Goal: Communication & Community: Answer question/provide support

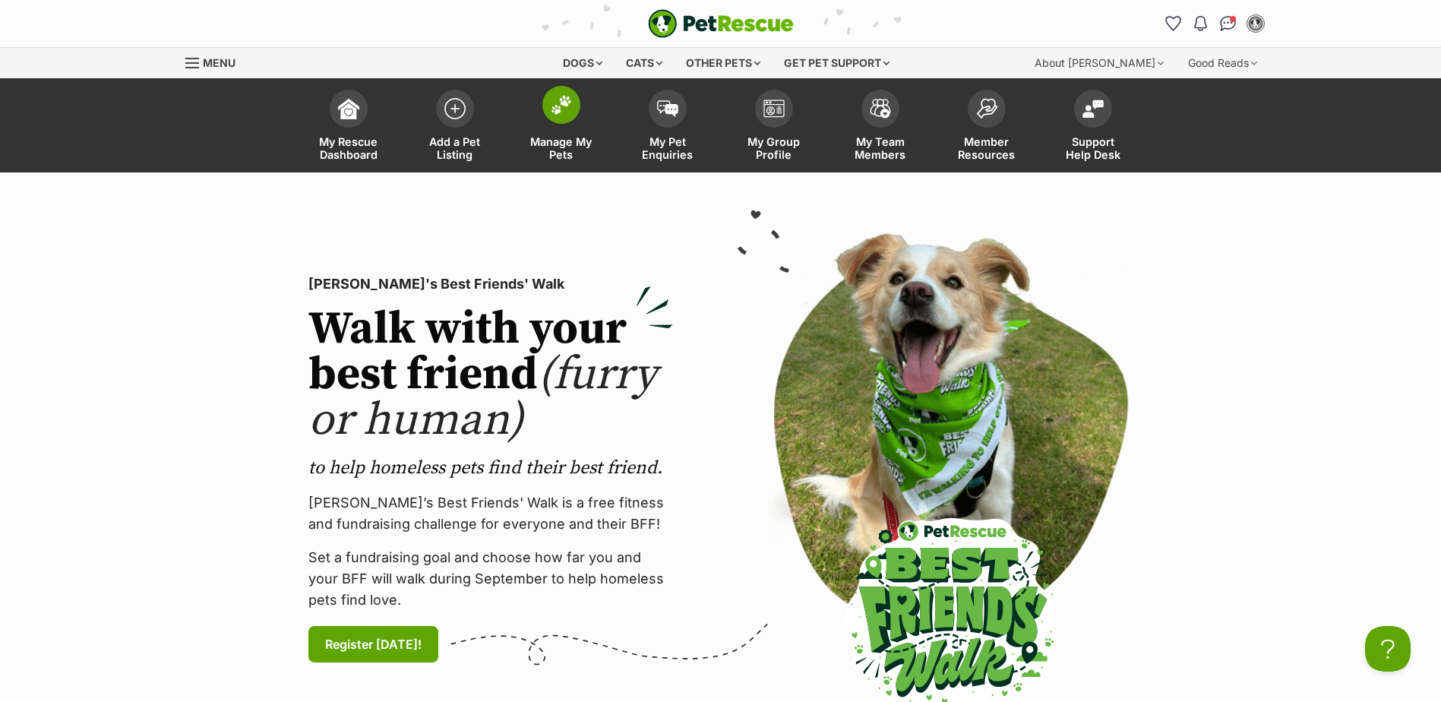
click at [551, 114] on img at bounding box center [561, 105] width 21 height 20
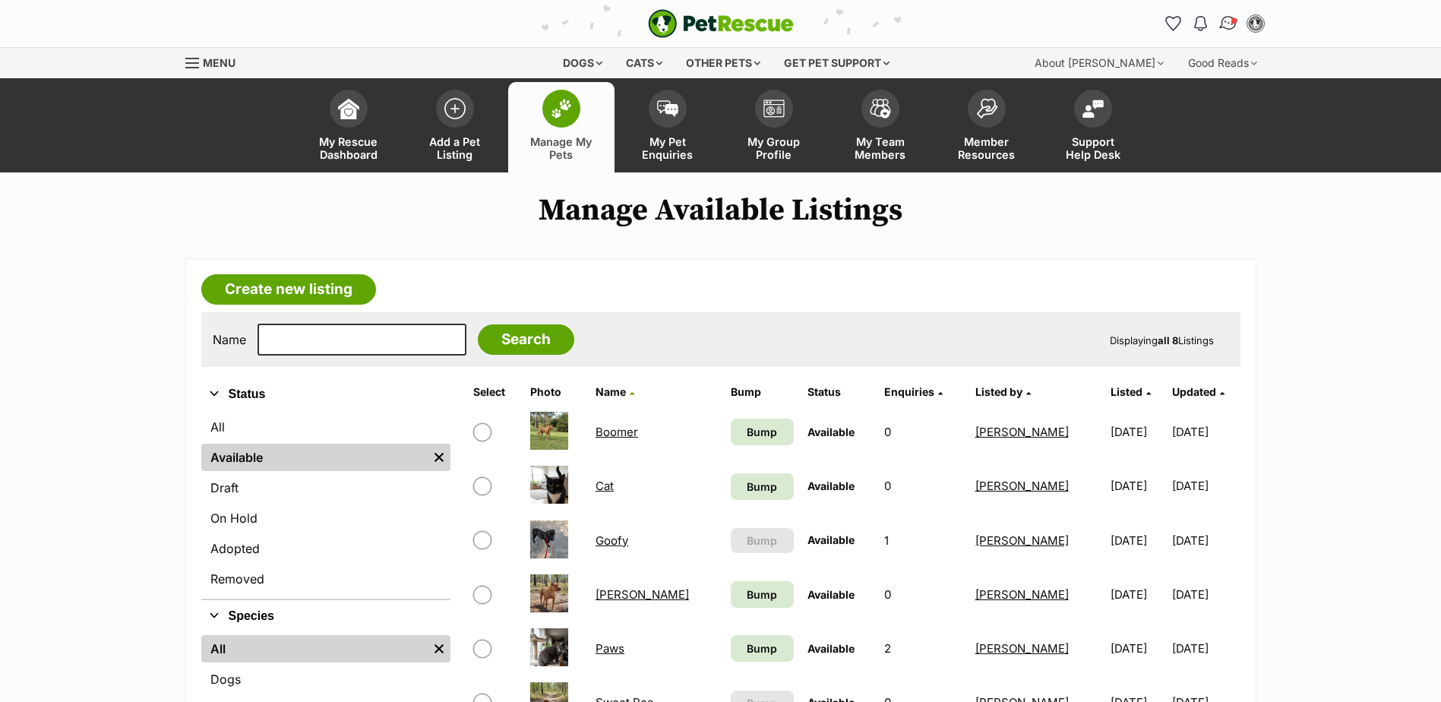
click at [1225, 25] on img "Conversations" at bounding box center [1227, 24] width 21 height 20
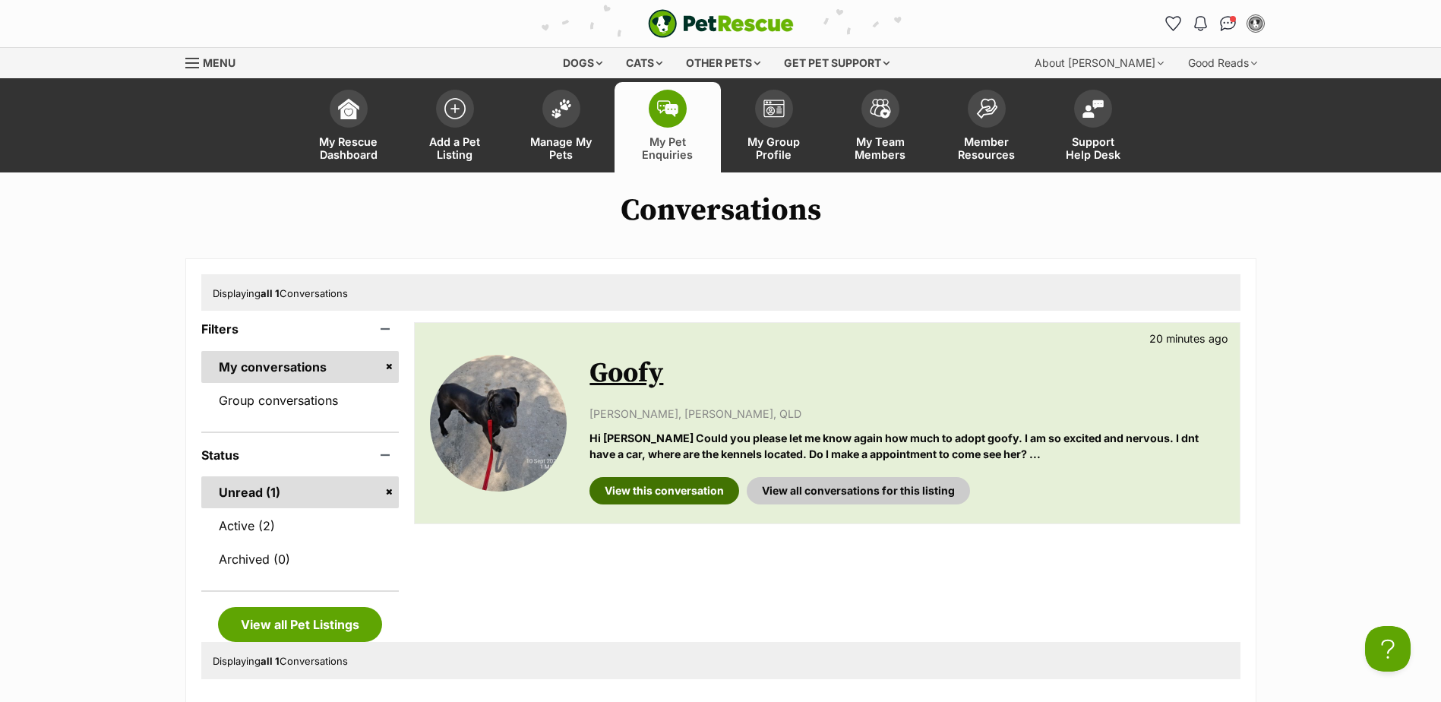
click at [661, 493] on link "View this conversation" at bounding box center [664, 490] width 150 height 27
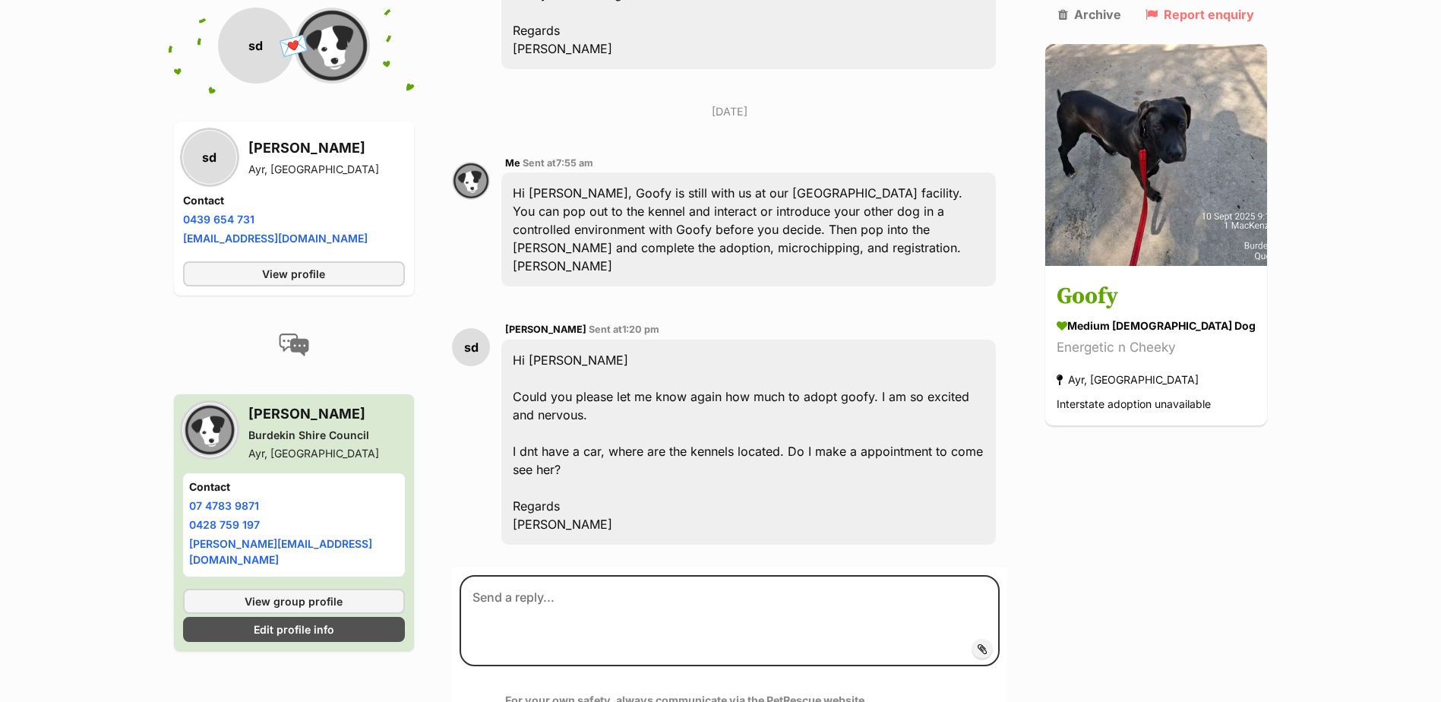
scroll to position [680, 0]
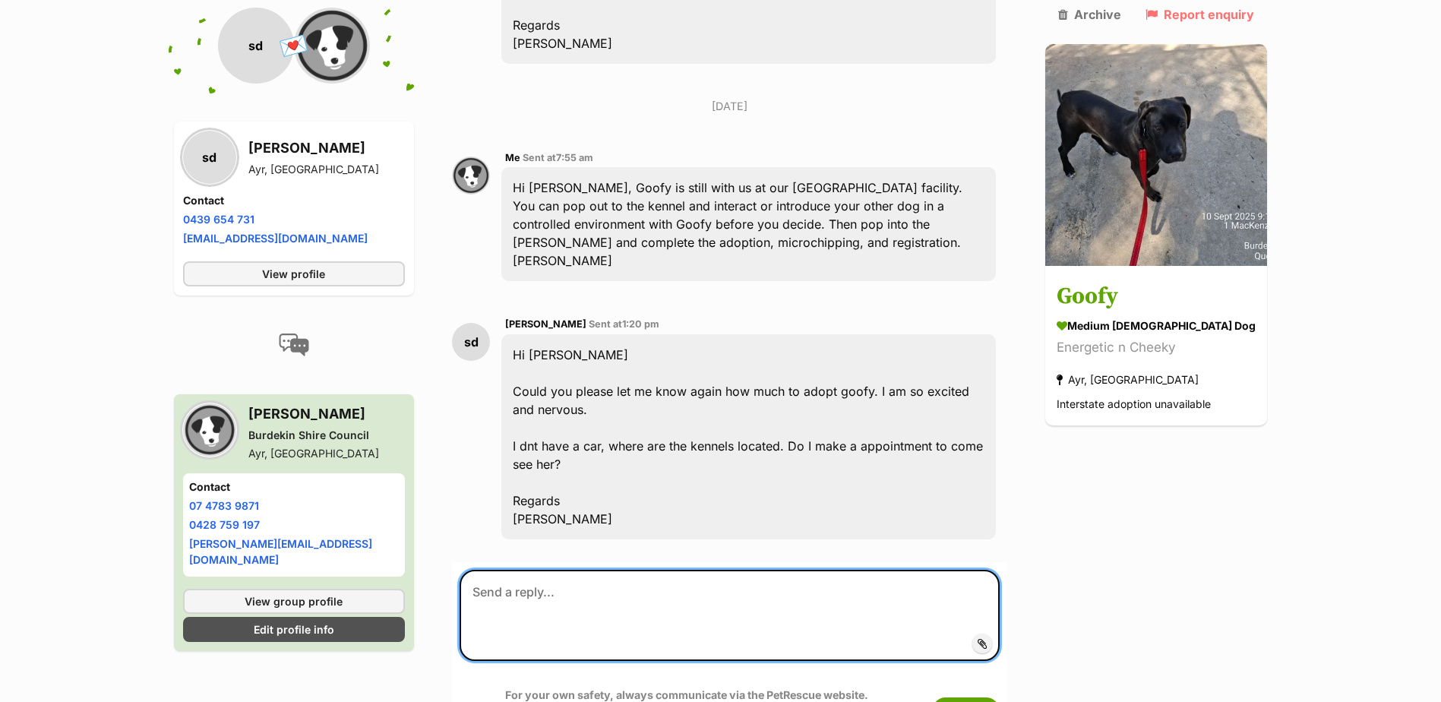
click at [560, 570] on textarea at bounding box center [729, 615] width 540 height 91
drag, startPoint x: 546, startPoint y: 551, endPoint x: 628, endPoint y: 547, distance: 82.1
click at [720, 570] on textarea "Hi Suzette, The proceedure is simple" at bounding box center [729, 615] width 540 height 91
click at [557, 570] on textarea "Hi Suzette, The proceedure is simple" at bounding box center [729, 615] width 540 height 91
click at [630, 570] on textarea "Hi Suzette, The procedure is simple" at bounding box center [729, 615] width 540 height 91
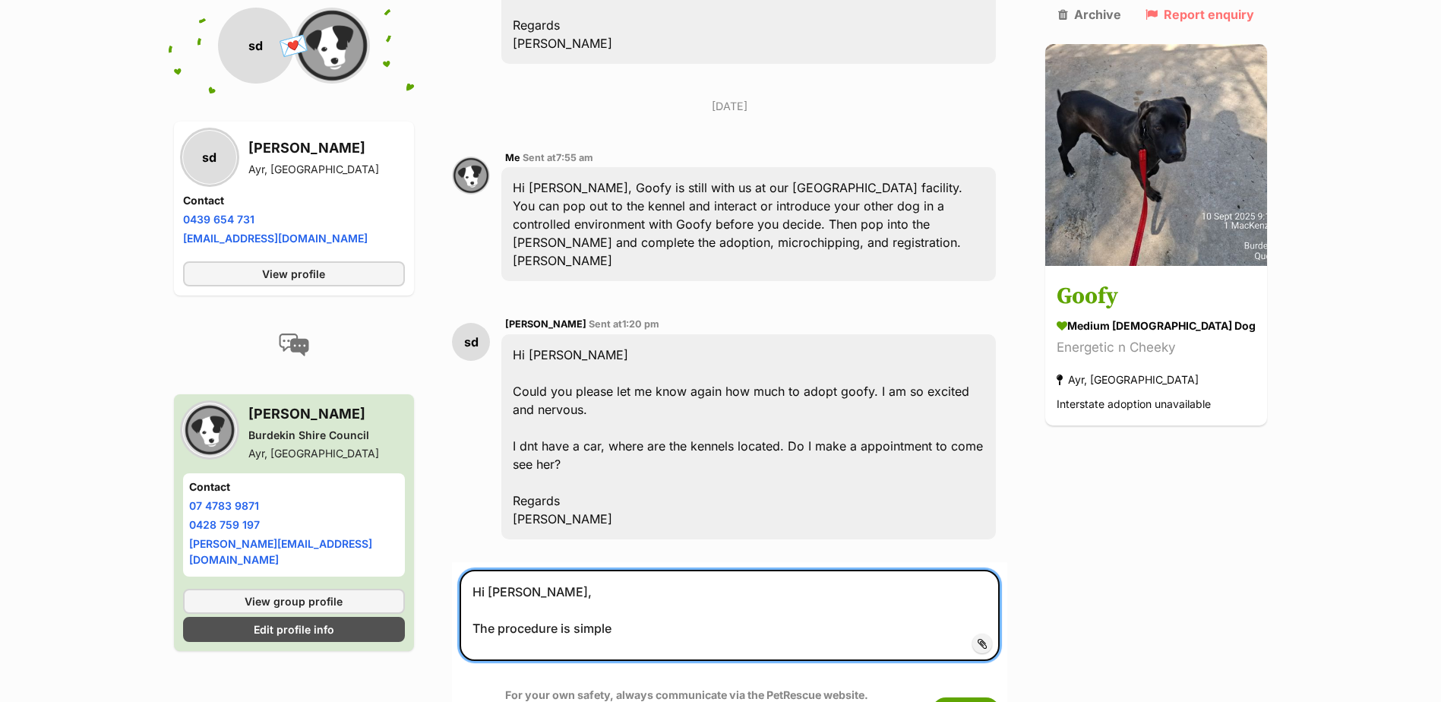
drag, startPoint x: 481, startPoint y: 551, endPoint x: 623, endPoint y: 547, distance: 142.1
click at [623, 570] on textarea "Hi Suzette, The procedure is simple" at bounding box center [729, 615] width 540 height 91
click at [509, 570] on textarea "Hi Suzette, You can pop into chambers" at bounding box center [729, 615] width 540 height 91
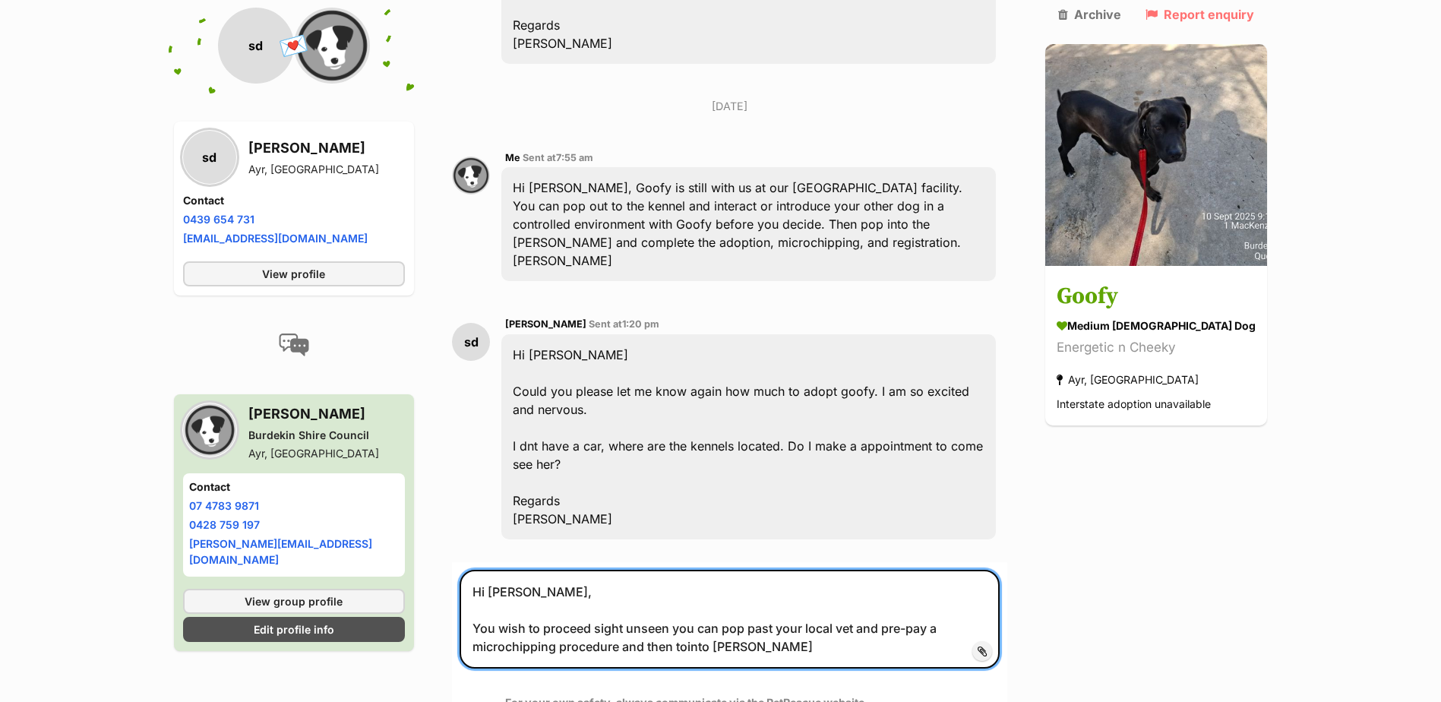
drag, startPoint x: 828, startPoint y: 555, endPoint x: 792, endPoint y: 567, distance: 37.7
click at [828, 570] on textarea "Hi Suzette, You wish to proceed sight unseen you can pop past your local vet an…" at bounding box center [729, 619] width 540 height 99
drag, startPoint x: 770, startPoint y: 572, endPoint x: 802, endPoint y: 569, distance: 32.0
click at [769, 571] on textarea "Hi Suzette, You wish to proceed sight unseen you can pop past your local vet an…" at bounding box center [729, 619] width 540 height 99
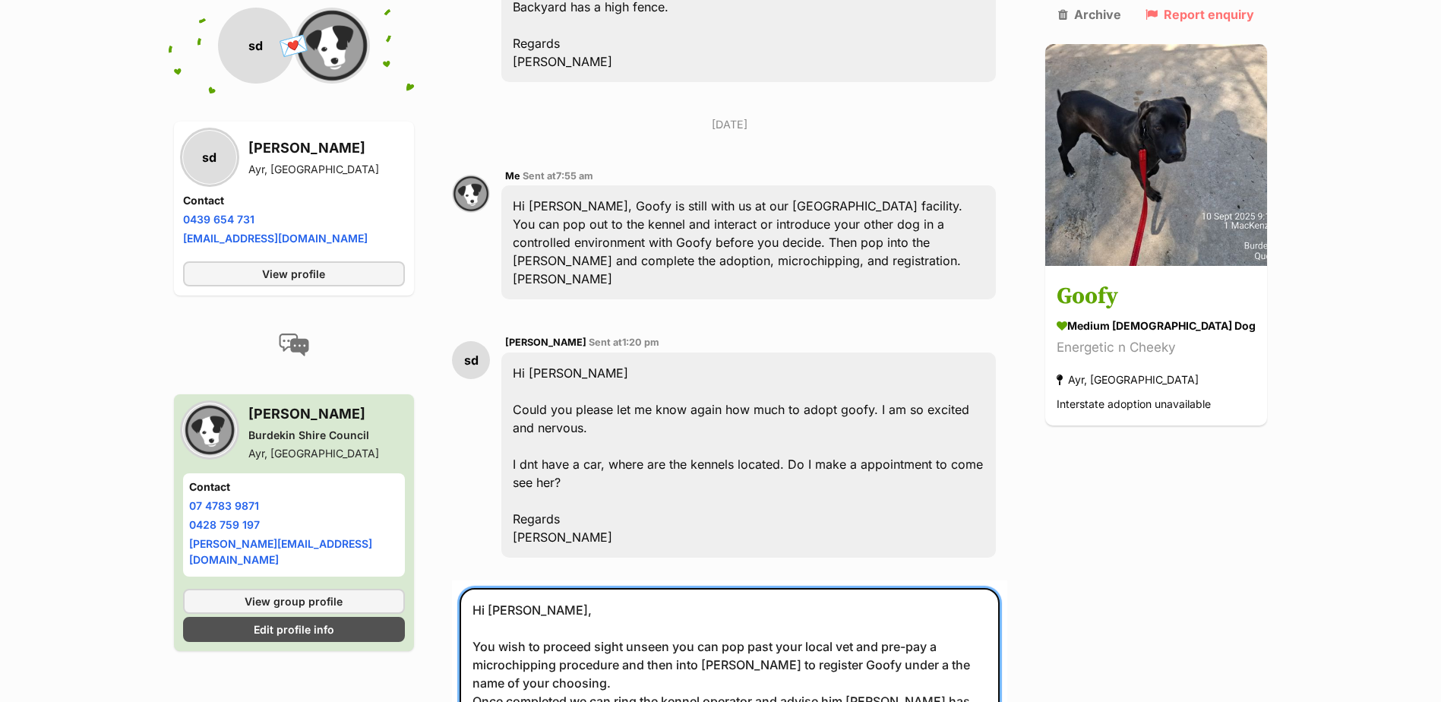
scroll to position [911, 0]
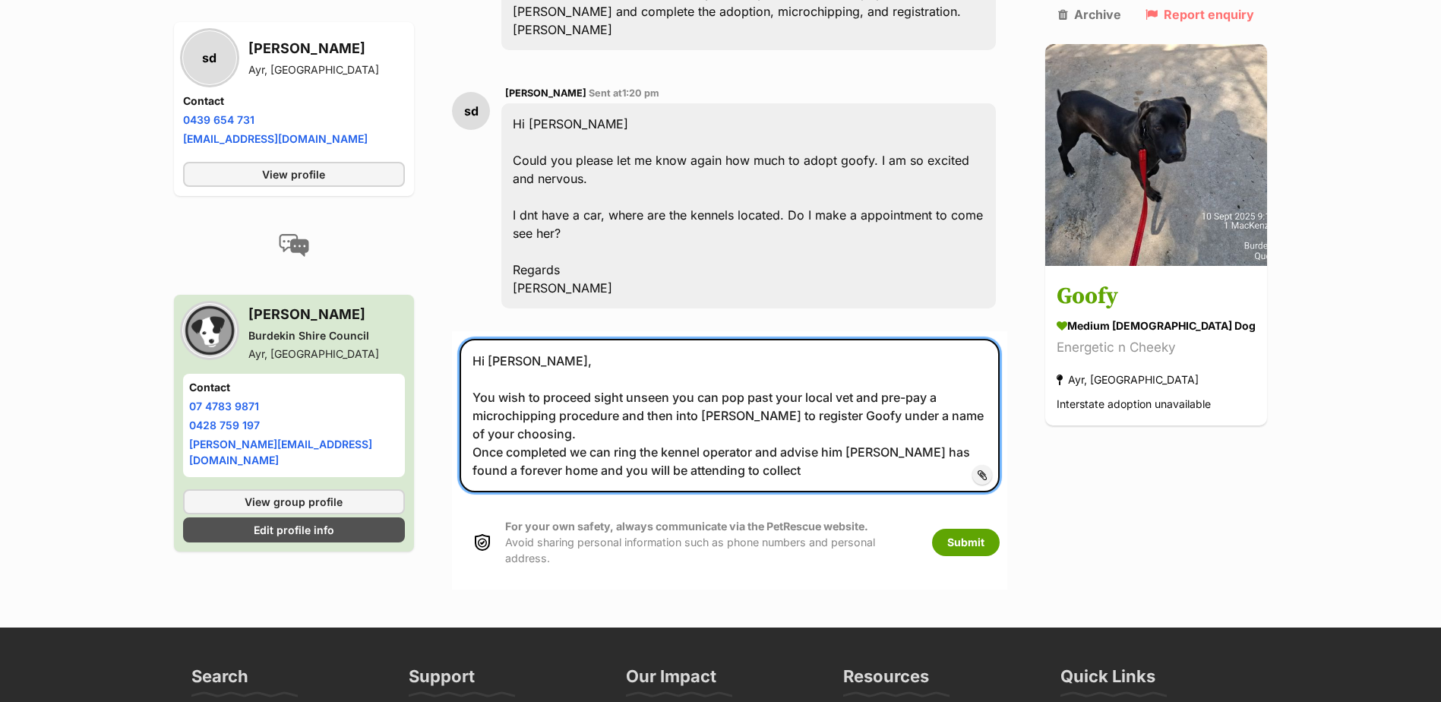
click at [727, 393] on textarea "Hi Suzette, You wish to proceed sight unseen you can pop past your local vet an…" at bounding box center [729, 415] width 540 height 153
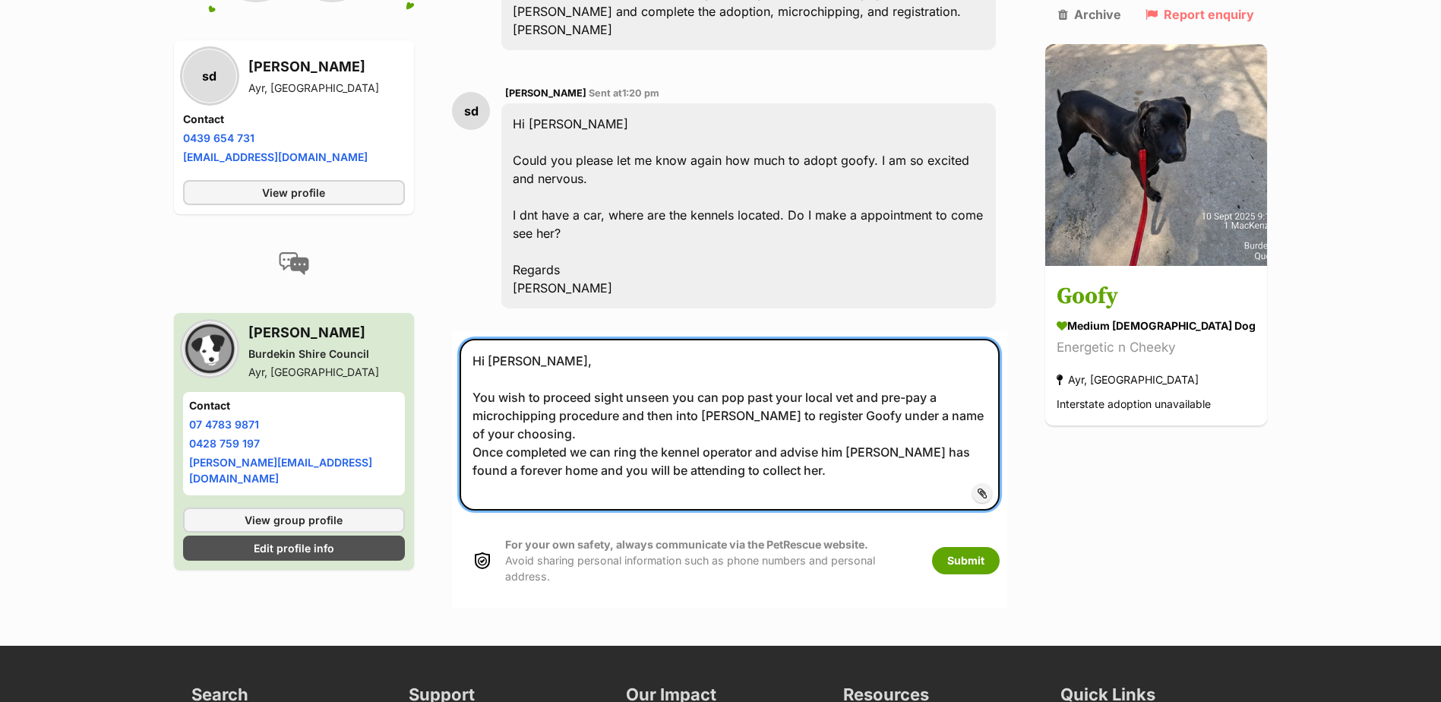
click at [578, 357] on textarea "Hi Suzette, You wish to proceed sight unseen you can pop past your local vet an…" at bounding box center [729, 425] width 540 height 172
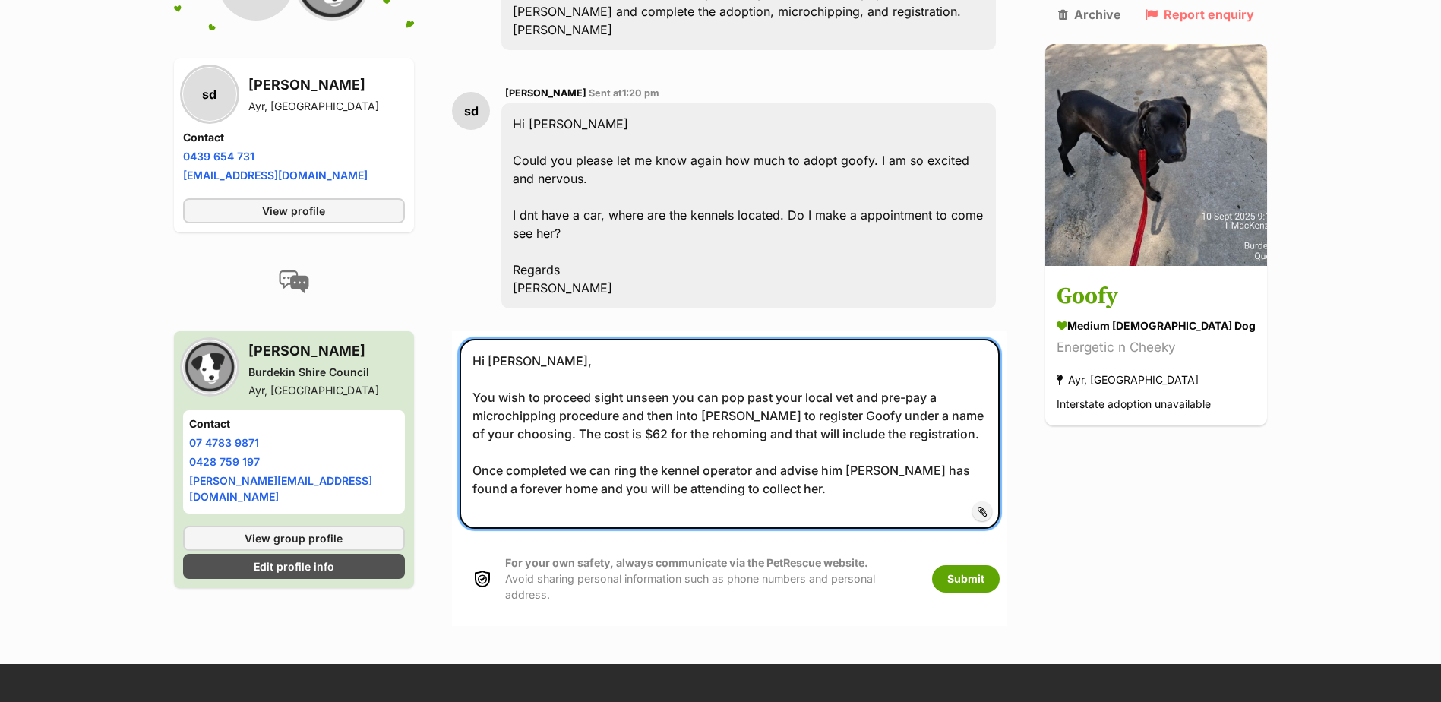
click at [567, 358] on textarea "Hi Suzette, You wish to proceed sight unseen you can pop past your local vet an…" at bounding box center [729, 434] width 540 height 190
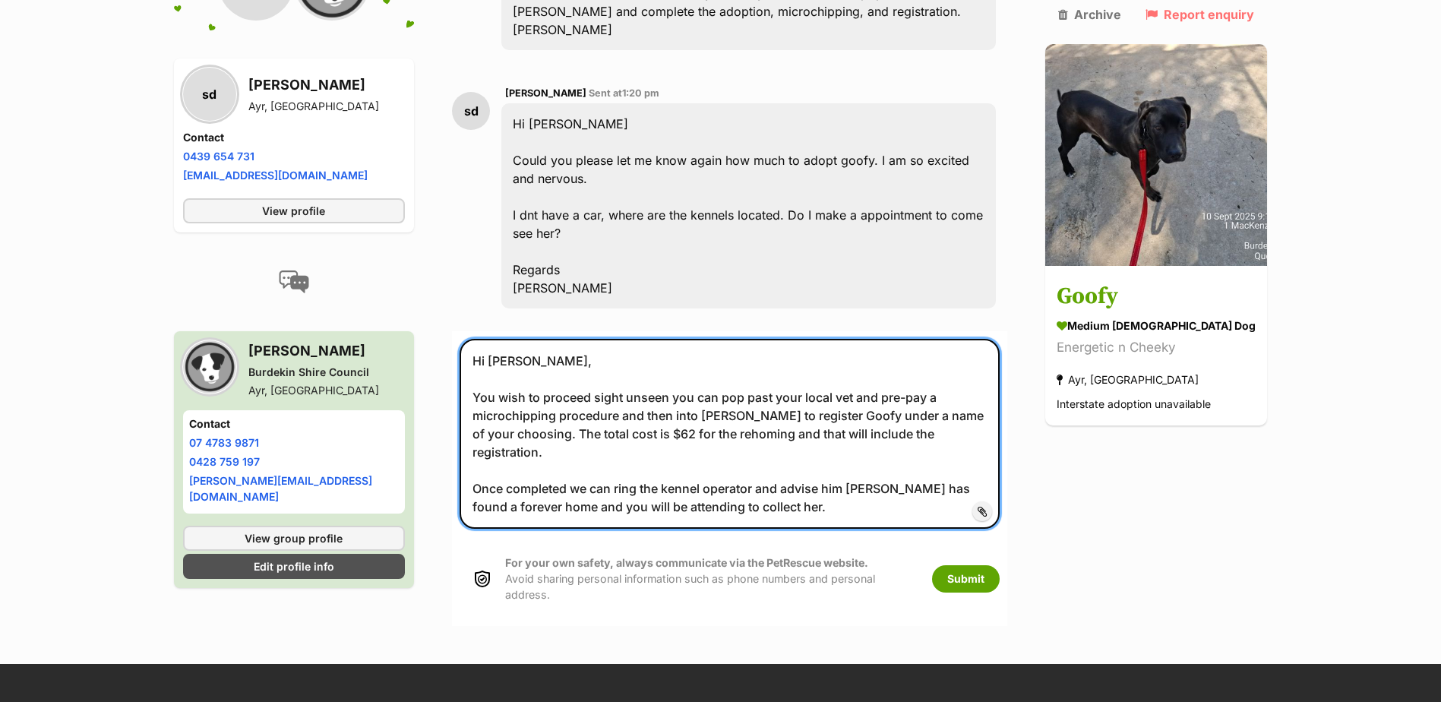
click at [918, 339] on textarea "Hi Suzette, You wish to proceed sight unseen you can pop past your local vet an…" at bounding box center [729, 434] width 540 height 190
click at [999, 358] on textarea "Hi Suzette, You wish to proceed sight unseen you can pop past your local vet an…" at bounding box center [729, 434] width 540 height 190
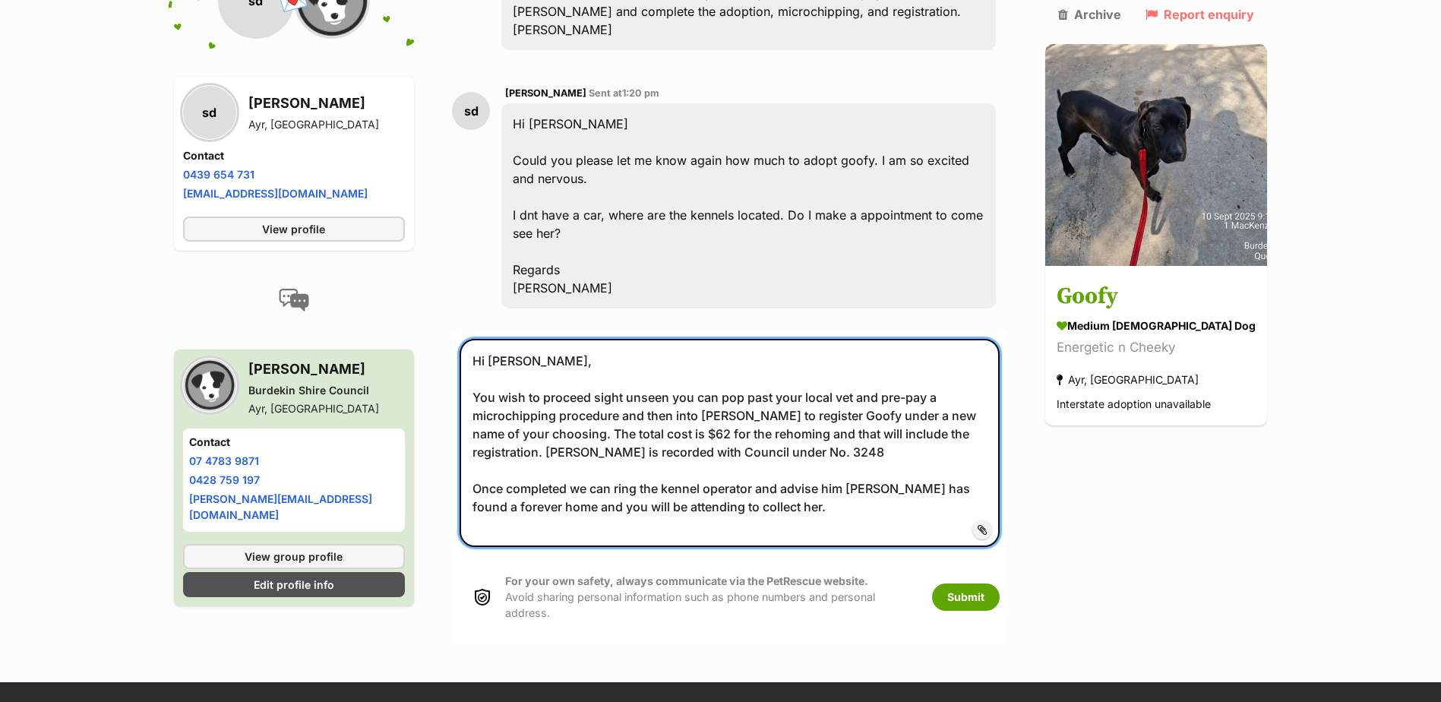
click at [701, 374] on textarea "Hi Suzette, You wish to proceed sight unseen you can pop past your local vet an…" at bounding box center [729, 443] width 540 height 208
click at [816, 377] on textarea "Hi Suzette, You wish to proceed sight unseen you can pop past your local vet an…" at bounding box center [729, 443] width 540 height 208
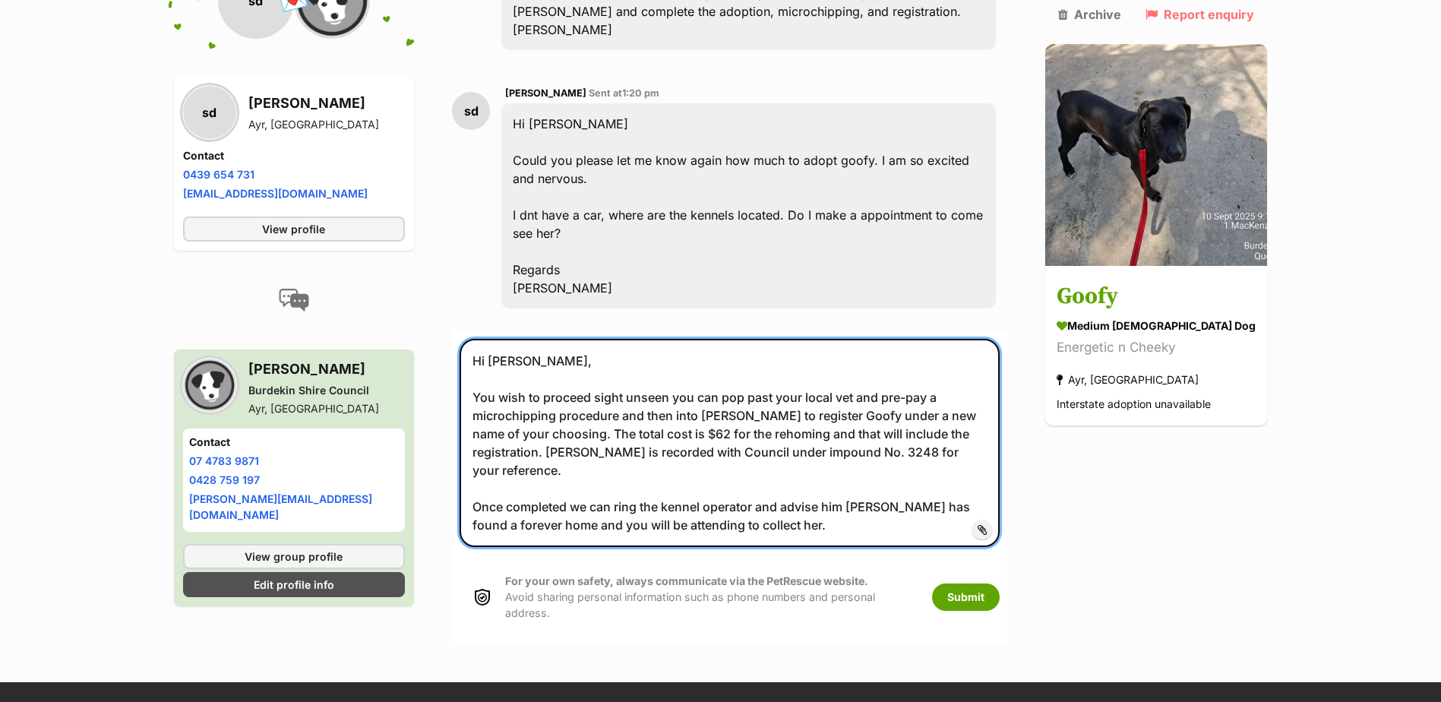
click at [756, 431] on textarea "Hi Suzette, You wish to proceed sight unseen you can pop past your local vet an…" at bounding box center [729, 443] width 540 height 208
click at [753, 432] on textarea "Hi Suzette, You wish to proceed sight unseen you can pop past your local vet an…" at bounding box center [729, 443] width 540 height 208
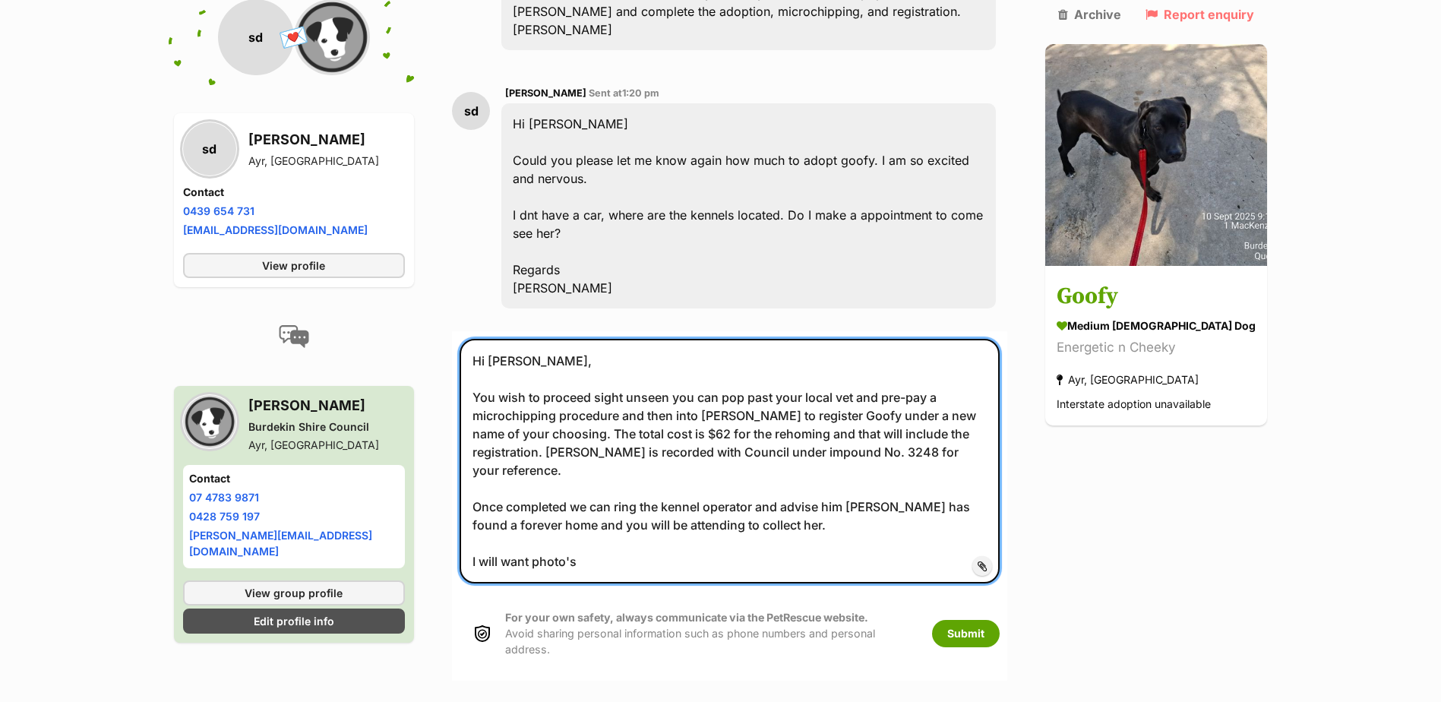
click at [483, 339] on textarea "Hi Suzette, You wish to proceed sight unseen you can pop past your local vet an…" at bounding box center [729, 461] width 540 height 245
click at [573, 358] on textarea "Hi Suzette, If you wish to proceed sight unseen, you can pop past your local ve…" at bounding box center [729, 461] width 540 height 245
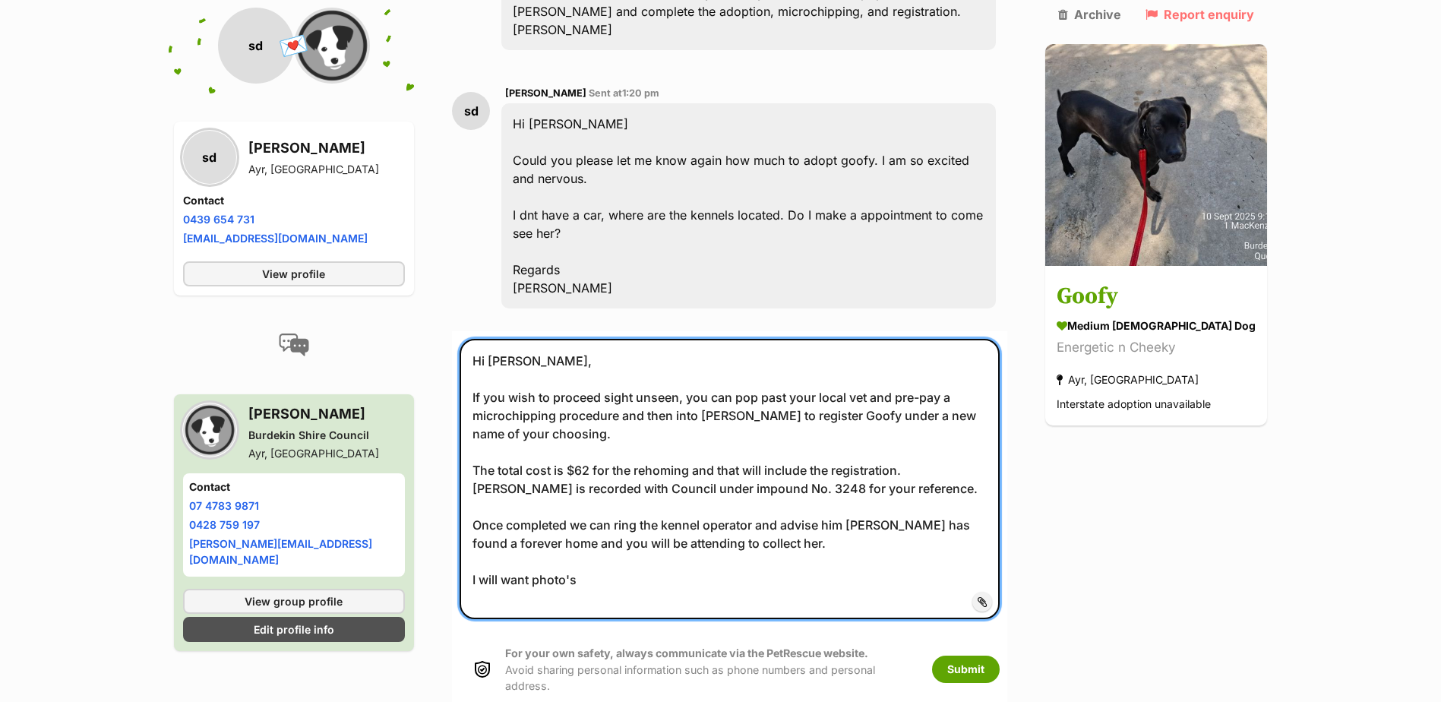
click at [753, 467] on textarea "Hi Suzette, If you wish to proceed sight unseen, you can pop past your local ve…" at bounding box center [729, 479] width 540 height 281
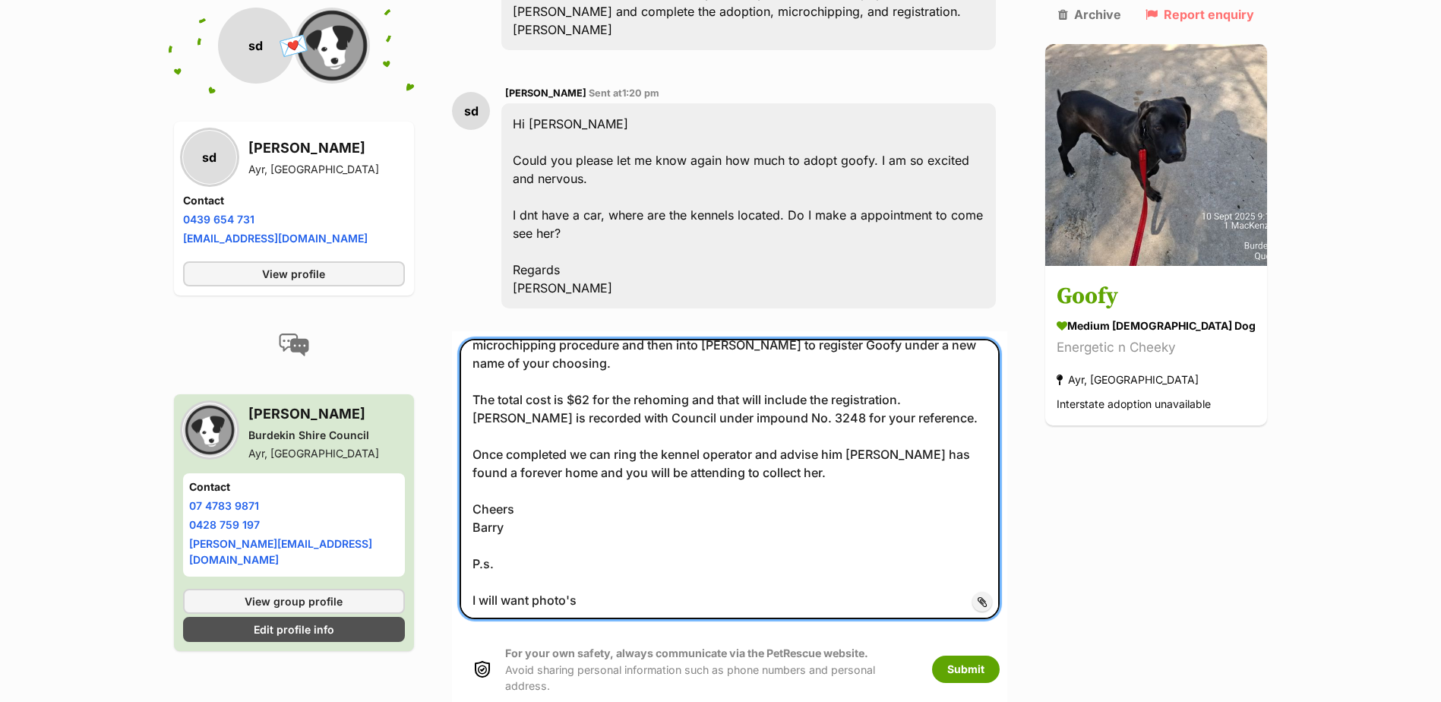
scroll to position [91, 0]
click at [626, 494] on textarea "Hi Suzette, If you wish to proceed sight unseen, you can pop past your local ve…" at bounding box center [729, 479] width 540 height 281
click at [613, 503] on textarea "Hi Suzette, If you wish to proceed sight unseen, you can pop past your local ve…" at bounding box center [729, 479] width 540 height 281
type textarea "Hi Suzette, If you wish to proceed sight unseen, you can pop past your local ve…"
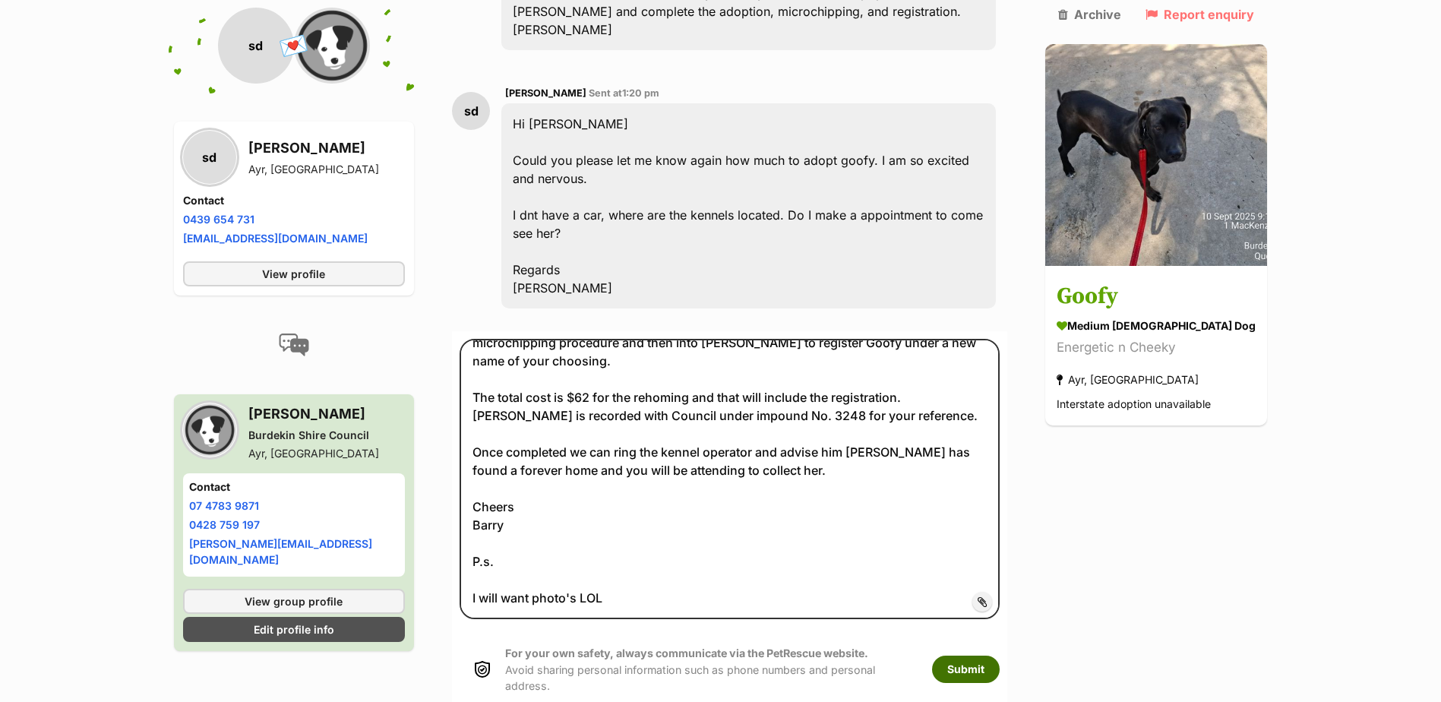
click at [980, 655] on button "Submit" at bounding box center [966, 668] width 68 height 27
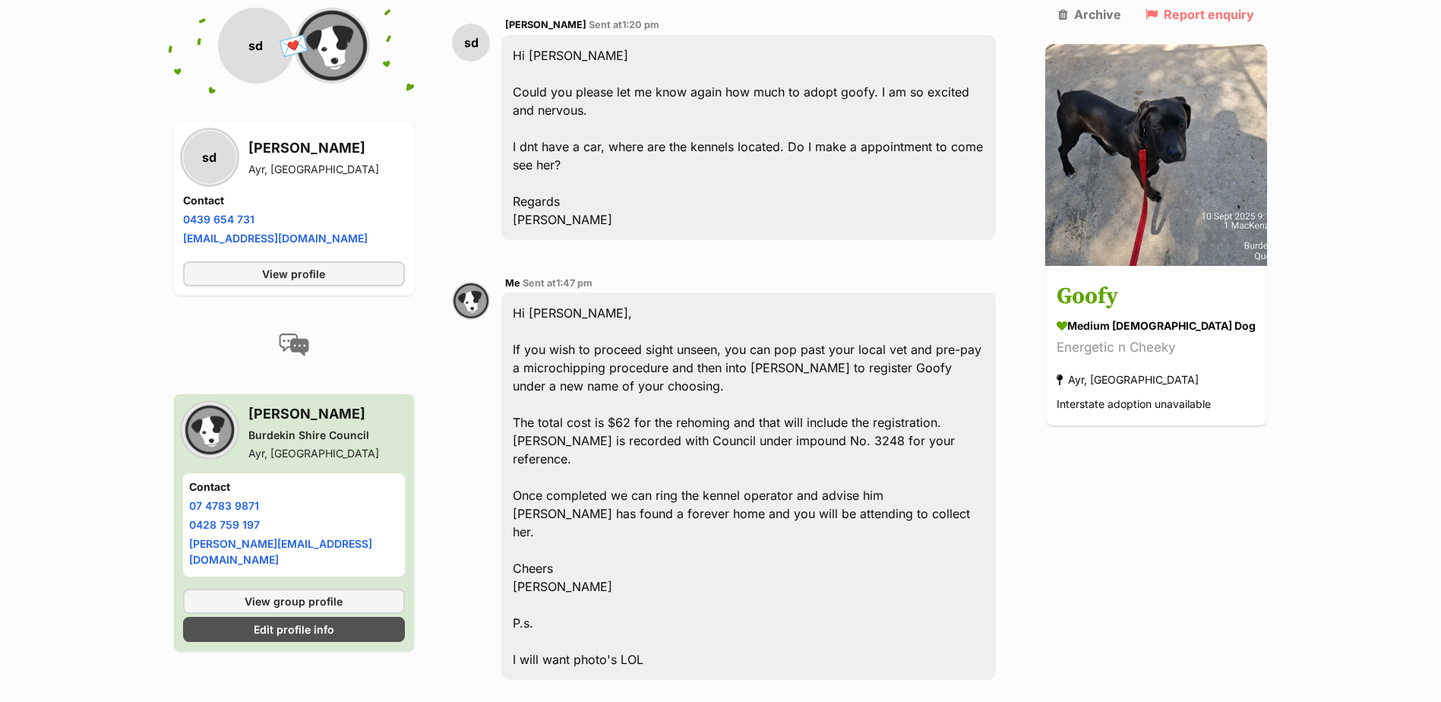
scroll to position [1012, 0]
